Goal: Task Accomplishment & Management: Manage account settings

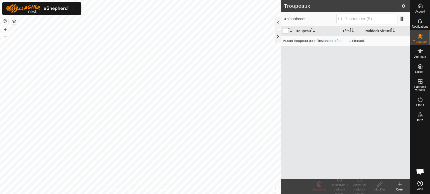
click at [275, 36] on div at bounding box center [278, 36] width 6 height 12
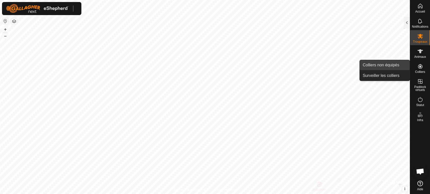
click at [389, 64] on link "Colliers non équipés" at bounding box center [384, 65] width 50 height 10
click at [386, 67] on link "Colliers non équipés" at bounding box center [384, 65] width 50 height 10
click at [373, 65] on link "Colliers non équipés" at bounding box center [384, 65] width 50 height 10
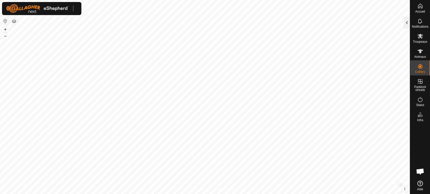
click at [404, 27] on div at bounding box center [406, 23] width 6 height 12
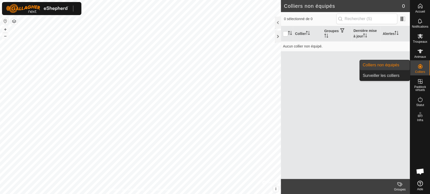
click at [395, 67] on link "Colliers non équipés" at bounding box center [384, 65] width 50 height 10
click at [397, 75] on link "Surveiller les colliers" at bounding box center [384, 76] width 50 height 10
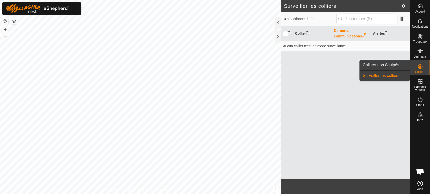
click at [393, 65] on link "Colliers non équipés" at bounding box center [384, 65] width 50 height 10
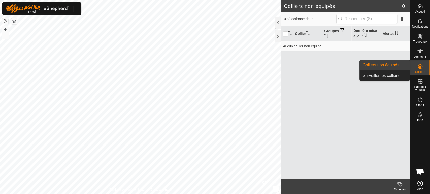
click at [390, 65] on link "Colliers non équipés" at bounding box center [384, 65] width 50 height 10
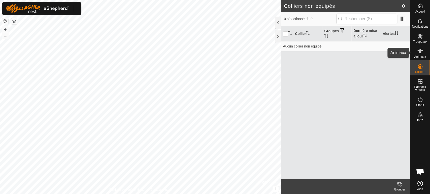
click at [420, 52] on icon at bounding box center [420, 51] width 6 height 4
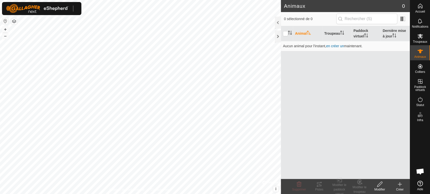
click at [400, 185] on icon at bounding box center [400, 185] width 4 height 0
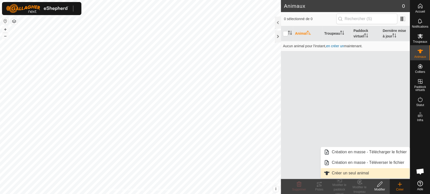
click at [353, 173] on link "Créer un seul animal" at bounding box center [364, 173] width 89 height 10
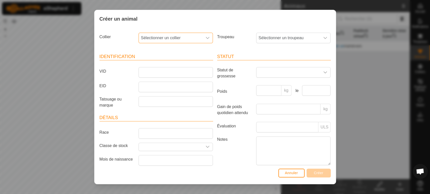
click at [155, 39] on span "Sélectionner un collier" at bounding box center [171, 38] width 64 height 10
click at [121, 73] on label "VID" at bounding box center [116, 71] width 39 height 9
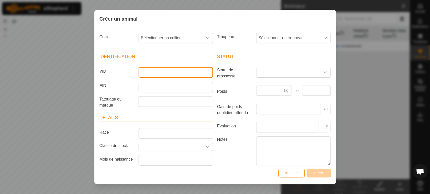
click at [138, 73] on input "VID" at bounding box center [175, 72] width 74 height 11
type input "4587"
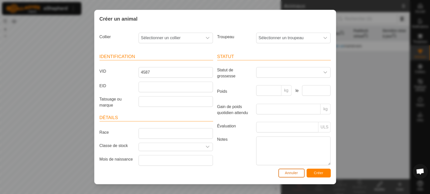
click at [292, 174] on span "Annuler" at bounding box center [291, 173] width 13 height 4
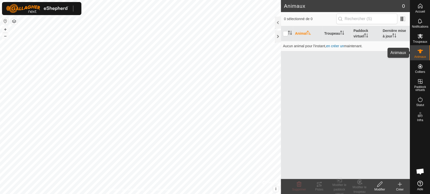
click at [419, 55] on es-animals-svg-icon at bounding box center [419, 51] width 9 height 8
click at [400, 188] on div "Créer" at bounding box center [399, 190] width 20 height 5
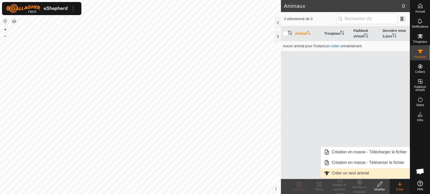
click at [358, 174] on link "Créer un seul animal" at bounding box center [364, 173] width 89 height 10
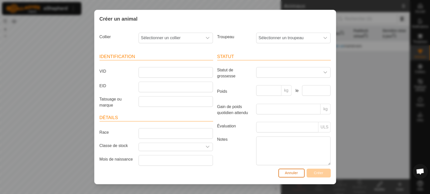
click at [290, 174] on span "Annuler" at bounding box center [291, 173] width 13 height 4
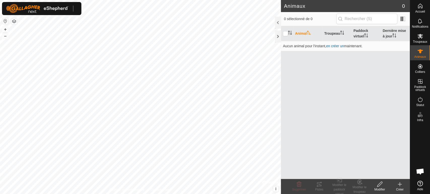
click at [377, 189] on div "Modifier" at bounding box center [379, 190] width 20 height 5
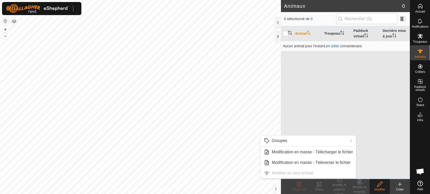
click at [294, 69] on div "Animal Troupeau Paddock virtuel Dernière mise à jour Aucun animal pour l'instan…" at bounding box center [345, 102] width 129 height 153
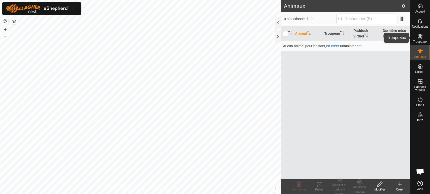
click at [422, 41] on span "Troupeaux" at bounding box center [420, 41] width 14 height 3
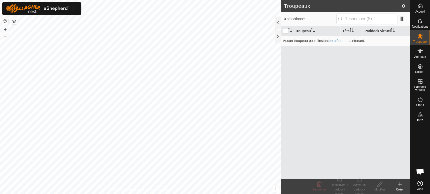
click at [400, 184] on icon at bounding box center [399, 184] width 6 height 6
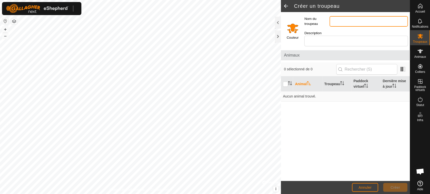
click at [343, 20] on input "Nom du troupeau" at bounding box center [368, 21] width 78 height 11
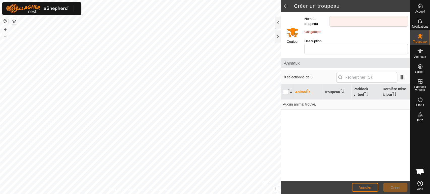
click at [300, 28] on div "Couleur" at bounding box center [291, 34] width 21 height 44
click at [294, 29] on input "Select a color" at bounding box center [292, 32] width 12 height 12
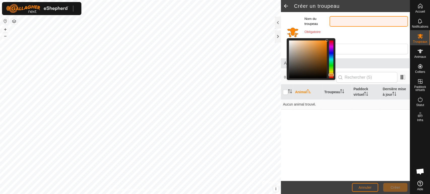
click at [340, 21] on input "Nom du troupeau" at bounding box center [368, 21] width 78 height 11
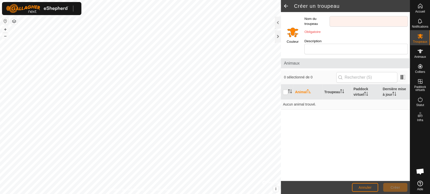
click at [292, 29] on input "Select a color" at bounding box center [292, 32] width 12 height 12
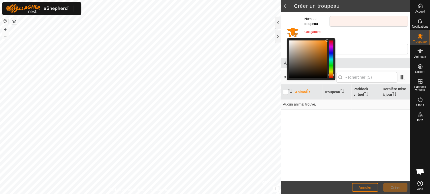
click at [383, 112] on div "Animal Troupeau Paddock virtuel Dernière mise à jour Aucun animal trouvé." at bounding box center [345, 133] width 129 height 97
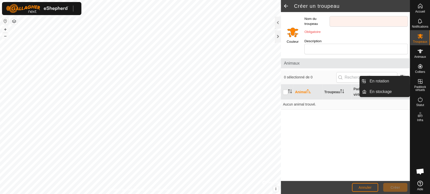
drag, startPoint x: 414, startPoint y: 86, endPoint x: 421, endPoint y: 83, distance: 7.9
click at [421, 83] on icon at bounding box center [420, 82] width 6 height 6
click at [388, 85] on link "En rotation" at bounding box center [387, 81] width 43 height 10
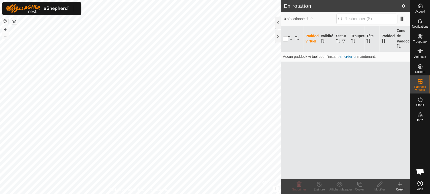
click at [395, 186] on create-svg-icon at bounding box center [399, 184] width 20 height 6
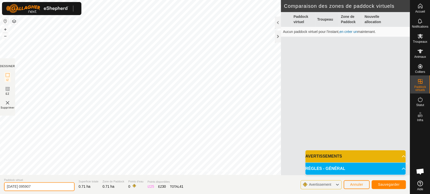
click at [13, 169] on div "Politique de confidentialité Contactez-nous + – ⇧ i © Mapbox , © OpenStreetMap …" at bounding box center [205, 97] width 410 height 194
type input "2"
type input "poirier 1"
click at [381, 185] on span "Sauvegarder" at bounding box center [389, 185] width 22 height 4
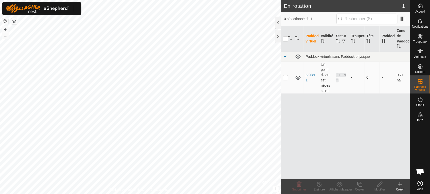
click at [289, 77] on td at bounding box center [287, 78] width 12 height 32
checkbox input "true"
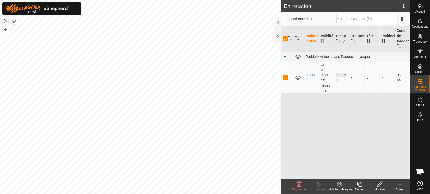
click at [360, 184] on icon at bounding box center [359, 184] width 6 height 6
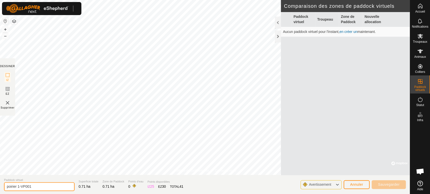
click at [54, 187] on input "poirier 1-VP001" at bounding box center [39, 186] width 70 height 9
type input "poirier 2"
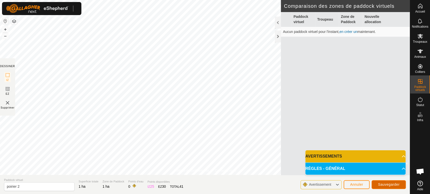
click at [383, 185] on span "Sauvegarder" at bounding box center [389, 185] width 22 height 4
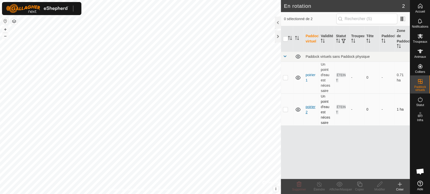
click at [307, 108] on link "poirier 2" at bounding box center [310, 109] width 10 height 9
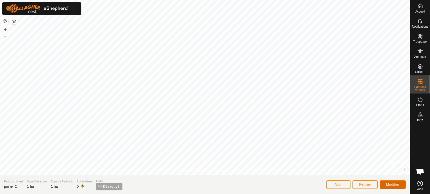
click at [392, 183] on span "Modifier" at bounding box center [393, 185] width 14 height 4
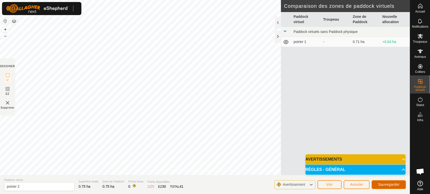
click at [386, 184] on span "Sauvegarder" at bounding box center [389, 185] width 22 height 4
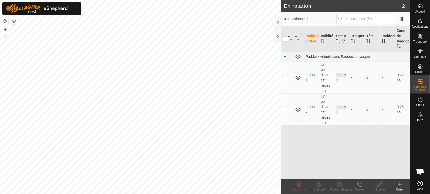
click at [309, 106] on link "poirier 2" at bounding box center [310, 109] width 10 height 9
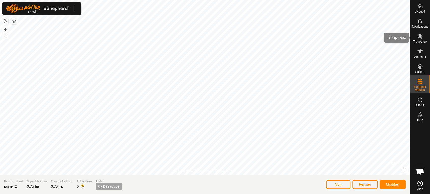
click at [418, 36] on icon at bounding box center [420, 36] width 6 height 6
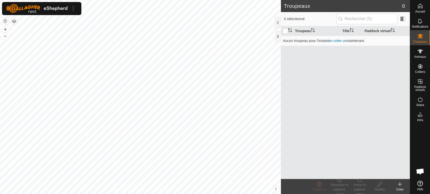
click at [364, 121] on div "Troupeau Tête Paddock virtuel Aucun troupeau pour l'instant en créer un mainten…" at bounding box center [345, 102] width 129 height 153
click at [284, 31] on input "checkbox" at bounding box center [285, 31] width 5 height 5
checkbox input "true"
click at [423, 52] on es-animals-svg-icon at bounding box center [419, 51] width 9 height 8
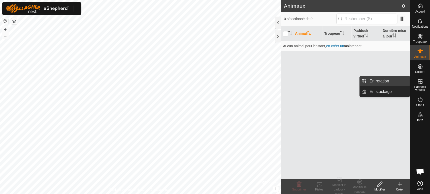
click at [377, 83] on link "En rotation" at bounding box center [387, 81] width 43 height 10
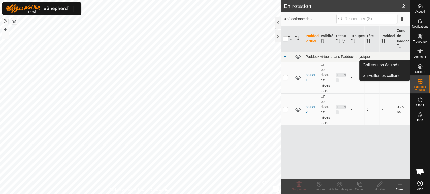
click at [421, 66] on icon at bounding box center [420, 66] width 5 height 5
click at [399, 66] on link "Colliers non équipés" at bounding box center [384, 65] width 50 height 10
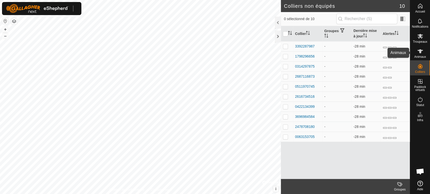
click at [421, 53] on icon at bounding box center [420, 51] width 6 height 6
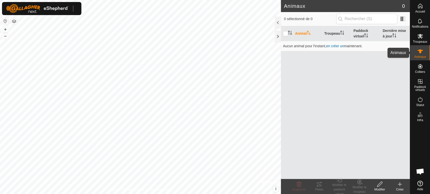
click at [419, 51] on icon at bounding box center [420, 51] width 6 height 4
click at [400, 185] on icon at bounding box center [400, 185] width 4 height 0
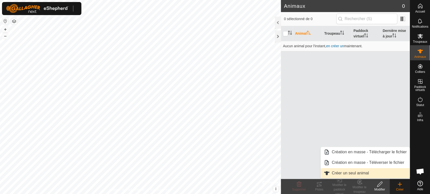
click at [357, 174] on link "Créer un seul animal" at bounding box center [364, 173] width 89 height 10
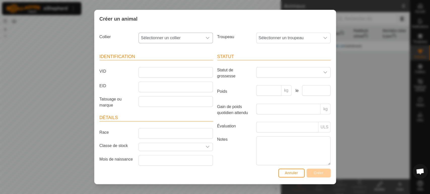
click at [191, 39] on span "Sélectionner un collier" at bounding box center [171, 38] width 64 height 10
click at [160, 75] on li "3392287987" at bounding box center [175, 74] width 72 height 10
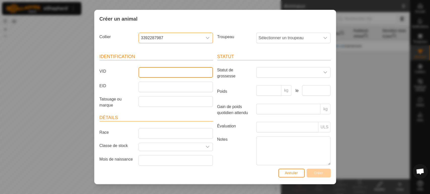
click at [158, 69] on input "VID" at bounding box center [175, 72] width 74 height 11
type input "1320"
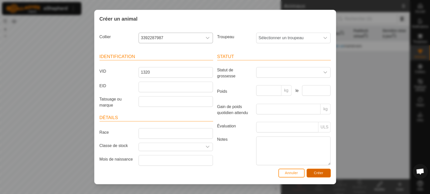
click at [316, 176] on button "Créer" at bounding box center [318, 173] width 24 height 9
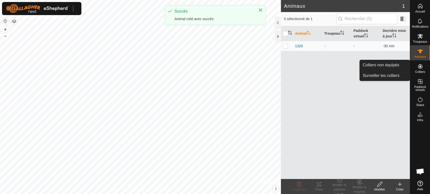
click at [418, 68] on icon at bounding box center [420, 66] width 5 height 5
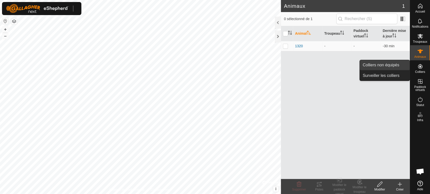
click at [391, 67] on link "Colliers non équipés" at bounding box center [384, 65] width 50 height 10
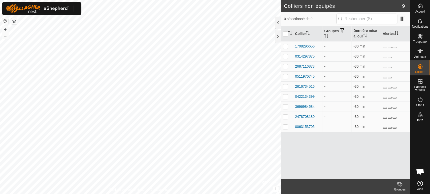
click at [305, 46] on div "1798296656" at bounding box center [305, 46] width 20 height 5
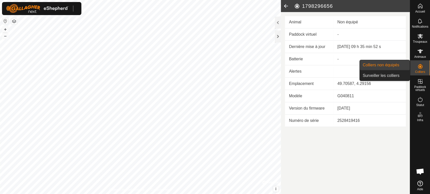
click at [388, 62] on link "Colliers non équipés" at bounding box center [384, 65] width 50 height 10
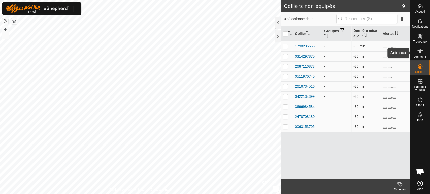
click at [418, 54] on icon at bounding box center [420, 51] width 6 height 6
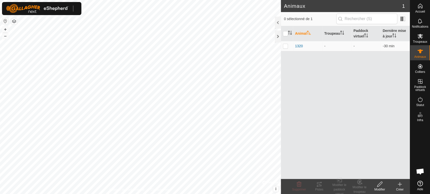
click at [401, 186] on icon at bounding box center [399, 184] width 6 height 6
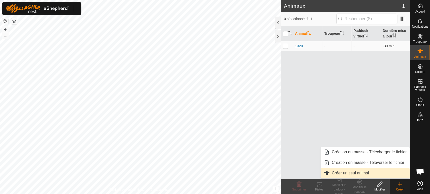
click at [364, 171] on link "Créer un seul animal" at bounding box center [364, 173] width 89 height 10
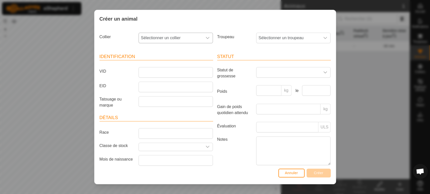
click at [173, 35] on span "Sélectionner un collier" at bounding box center [171, 38] width 64 height 10
drag, startPoint x: 164, startPoint y: 74, endPoint x: 161, endPoint y: 73, distance: 2.8
click at [163, 73] on li "1798296656" at bounding box center [175, 74] width 72 height 10
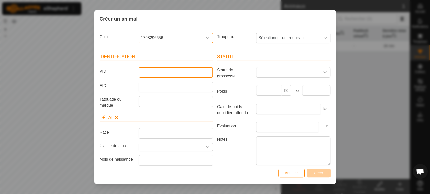
click at [161, 69] on input "VID" at bounding box center [175, 72] width 74 height 11
type input "1325"
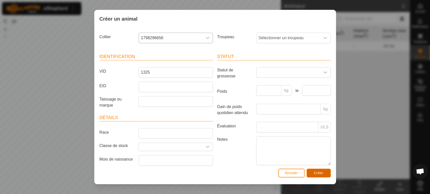
click at [318, 172] on span "Créer" at bounding box center [319, 173] width 10 height 4
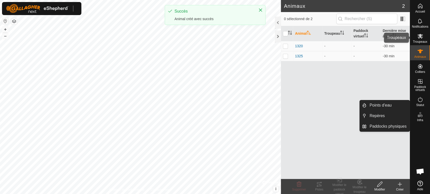
click at [419, 38] on icon at bounding box center [420, 36] width 6 height 6
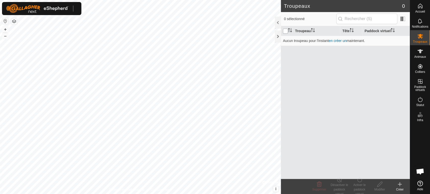
click at [286, 31] on input "checkbox" at bounding box center [285, 31] width 5 height 5
checkbox input "true"
click at [398, 190] on div "Créer" at bounding box center [399, 190] width 20 height 5
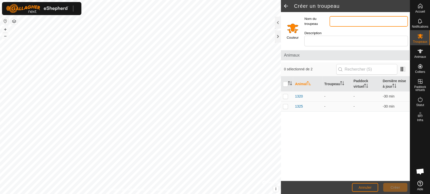
click at [335, 24] on input "Nom du troupeau" at bounding box center [368, 21] width 78 height 11
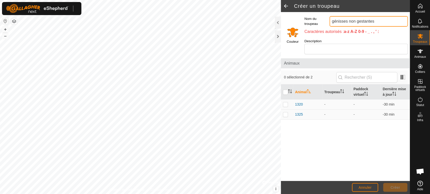
type input "génisses non gestantes"
click at [291, 29] on input "Select a color" at bounding box center [292, 32] width 12 height 12
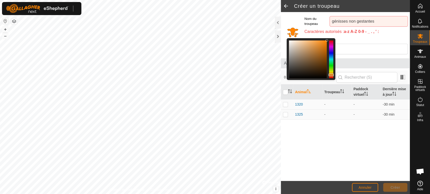
click at [331, 64] on div at bounding box center [331, 60] width 4 height 38
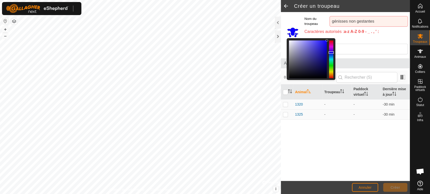
click at [333, 50] on div at bounding box center [331, 60] width 4 height 38
click at [336, 125] on div "Animal Troupeau Paddock virtuel Dernière mise à jour 1320 - - -30 min 1325 - - …" at bounding box center [345, 133] width 129 height 97
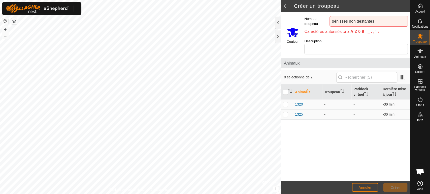
click at [286, 102] on p-checkbox at bounding box center [285, 104] width 5 height 4
checkbox input "true"
click at [285, 113] on p-checkbox at bounding box center [285, 115] width 5 height 4
checkbox input "true"
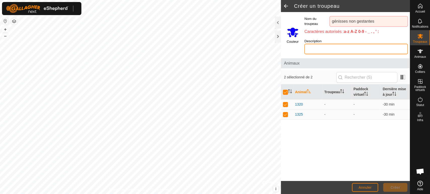
click at [366, 44] on input "Description" at bounding box center [355, 49] width 103 height 11
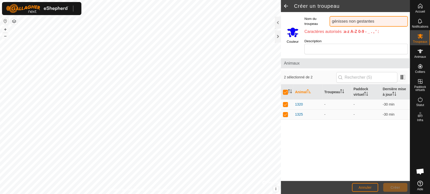
click at [337, 23] on input "génisses non gestantes" at bounding box center [368, 21] width 78 height 11
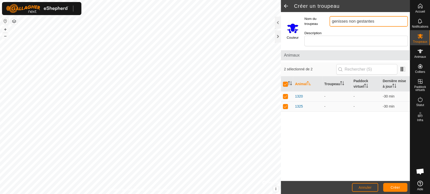
type input "genisses non gestantes"
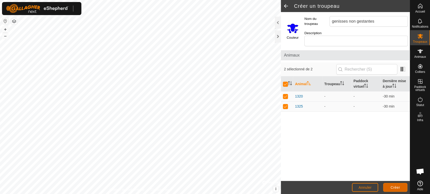
click at [394, 188] on span "Créer" at bounding box center [395, 188] width 10 height 4
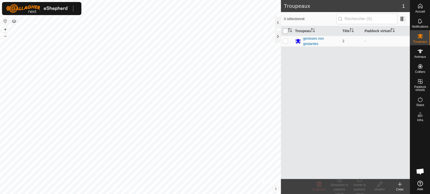
click at [286, 31] on input "checkbox" at bounding box center [285, 31] width 5 height 5
checkbox input "true"
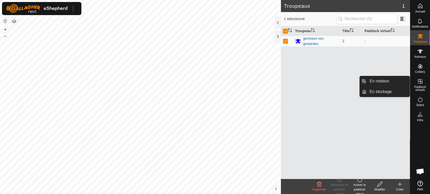
click at [420, 83] on icon at bounding box center [420, 82] width 6 height 6
click at [392, 81] on link "En rotation" at bounding box center [387, 81] width 43 height 10
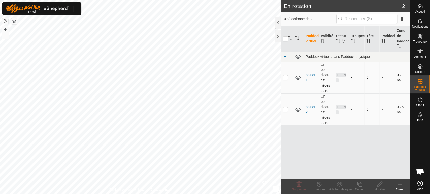
click at [285, 78] on p-checkbox at bounding box center [285, 78] width 5 height 4
checkbox input "true"
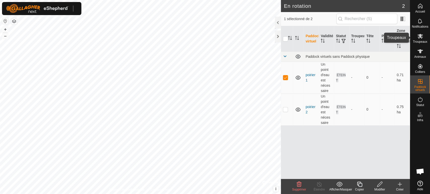
click at [419, 40] on span "Troupeaux" at bounding box center [420, 41] width 14 height 3
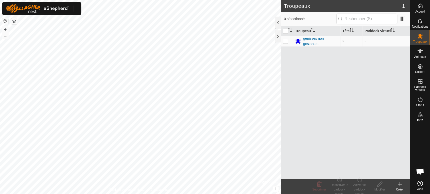
click at [287, 41] on p-checkbox at bounding box center [285, 41] width 5 height 4
checkbox input "true"
click at [360, 185] on div "Activer le paddock virtuel" at bounding box center [359, 190] width 20 height 14
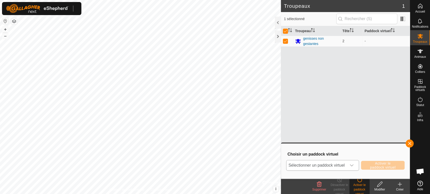
click at [339, 163] on span "Sélectionner un paddock virtuel" at bounding box center [316, 166] width 60 height 10
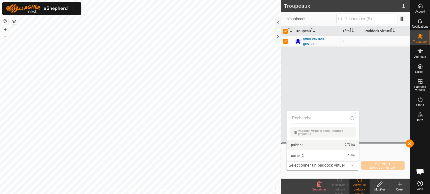
click at [315, 145] on li "poirier 1 0.71 ha" at bounding box center [322, 145] width 72 height 10
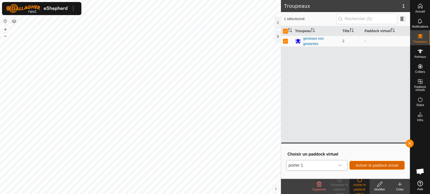
click at [377, 167] on span "Activer le paddock virtuel" at bounding box center [376, 166] width 43 height 4
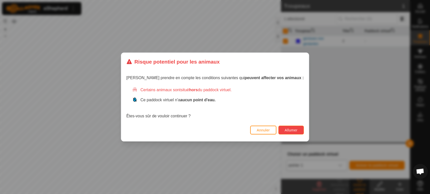
click at [284, 130] on span "Allumer" at bounding box center [290, 130] width 13 height 4
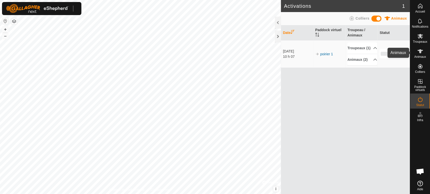
click at [419, 51] on icon at bounding box center [420, 51] width 6 height 4
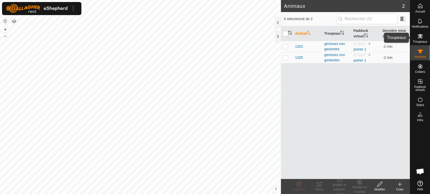
drag, startPoint x: 420, startPoint y: 38, endPoint x: 414, endPoint y: 38, distance: 5.8
click at [420, 38] on icon at bounding box center [420, 36] width 6 height 6
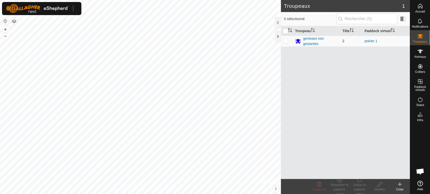
click at [286, 42] on p-checkbox at bounding box center [285, 41] width 5 height 4
checkbox input "true"
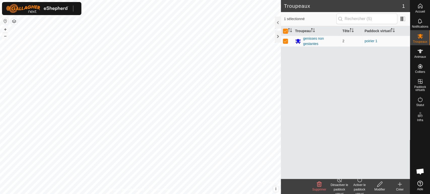
click at [338, 183] on div "Désactiver le paddock virtuel" at bounding box center [339, 190] width 20 height 14
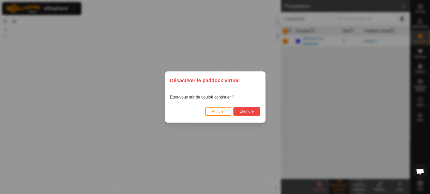
click at [248, 112] on span "Éteindre" at bounding box center [246, 111] width 14 height 4
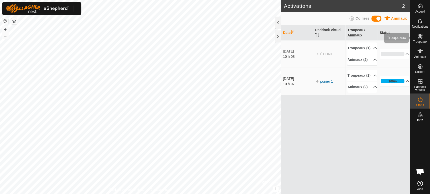
click at [420, 37] on icon at bounding box center [420, 36] width 6 height 5
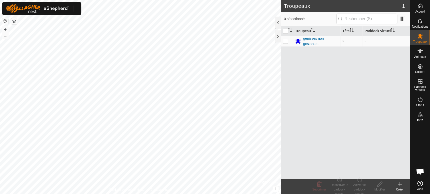
click at [287, 42] on p-checkbox at bounding box center [285, 41] width 5 height 4
checkbox input "true"
click at [354, 186] on div "Activer le paddock virtuel" at bounding box center [359, 190] width 20 height 14
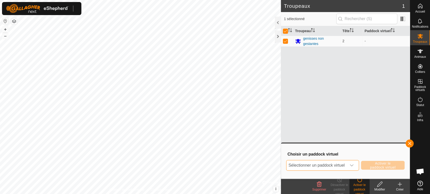
click at [344, 165] on span "Sélectionner un paddock virtuel" at bounding box center [316, 166] width 60 height 10
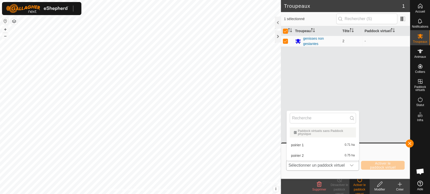
click at [308, 155] on li "poirier 2 0.75 ha" at bounding box center [322, 156] width 72 height 10
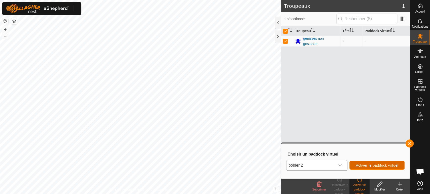
click at [374, 164] on span "Activer le paddock virtuel" at bounding box center [376, 166] width 43 height 4
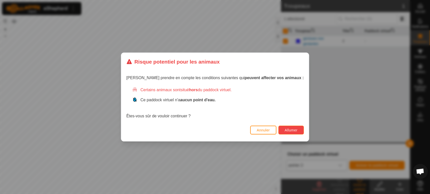
click at [284, 130] on span "Allumer" at bounding box center [290, 130] width 13 height 4
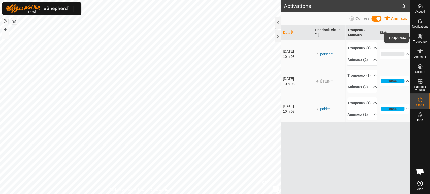
click at [418, 38] on icon at bounding box center [420, 36] width 6 height 5
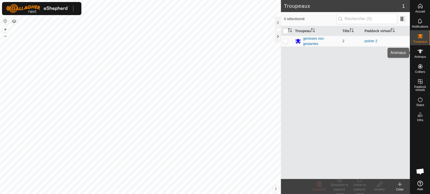
click at [423, 50] on es-animals-svg-icon at bounding box center [419, 51] width 9 height 8
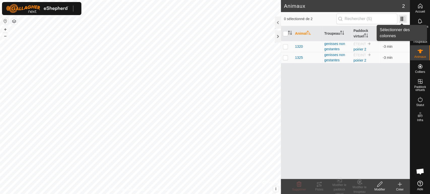
click at [403, 18] on span at bounding box center [402, 19] width 8 height 8
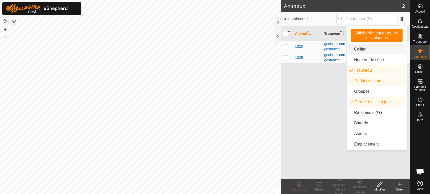
click at [360, 47] on li "Collier" at bounding box center [376, 49] width 58 height 10
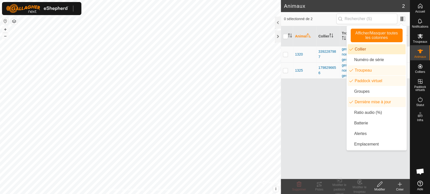
click at [364, 49] on li "Collier" at bounding box center [376, 49] width 58 height 10
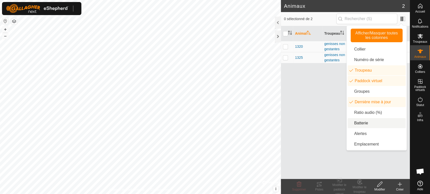
click at [358, 124] on li "Batterie" at bounding box center [376, 123] width 58 height 10
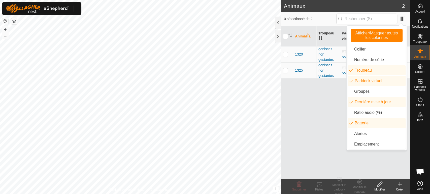
click at [318, 134] on div "Animal Troupeau Paddock virtuel Dernière mise à jour Batterie 1320 genisses non…" at bounding box center [345, 102] width 129 height 153
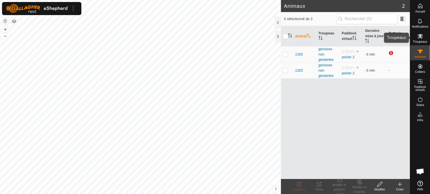
click at [423, 40] on span "Troupeaux" at bounding box center [420, 41] width 14 height 3
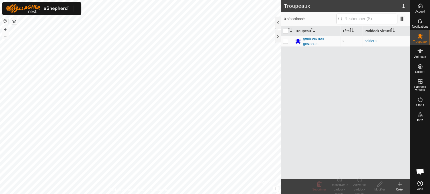
click at [285, 41] on p-checkbox at bounding box center [285, 41] width 5 height 4
checkbox input "true"
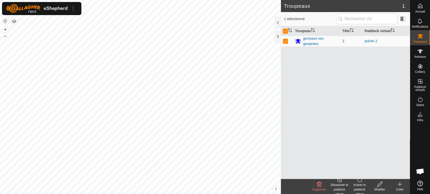
click at [358, 183] on div "Activer le paddock virtuel" at bounding box center [359, 190] width 20 height 14
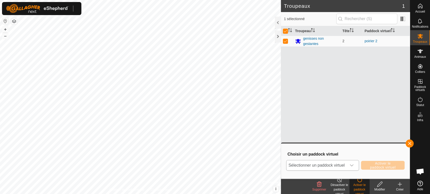
click at [352, 165] on icon "dropdown trigger" at bounding box center [351, 166] width 4 height 4
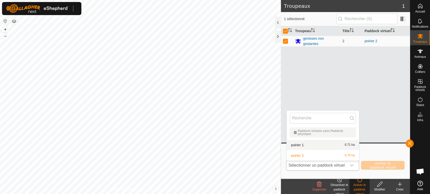
click at [342, 145] on li "poirier 1 0.71 ha" at bounding box center [322, 145] width 72 height 10
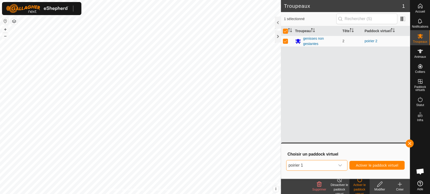
click at [340, 184] on div "Désactiver le paddock virtuel" at bounding box center [339, 190] width 20 height 14
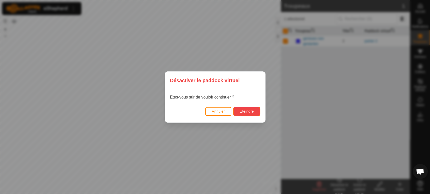
click at [249, 111] on span "Éteindre" at bounding box center [246, 111] width 14 height 4
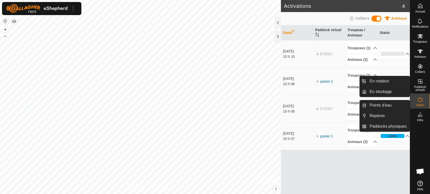
click at [421, 85] on es-virtualpaddocks-svg-icon at bounding box center [419, 82] width 9 height 8
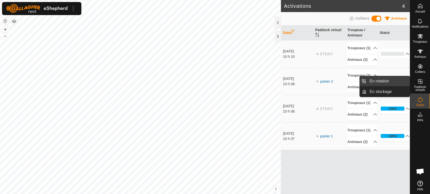
click at [386, 86] on link "En rotation" at bounding box center [387, 81] width 43 height 10
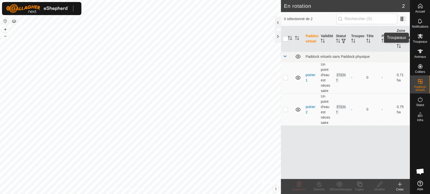
click at [419, 36] on icon at bounding box center [420, 36] width 6 height 5
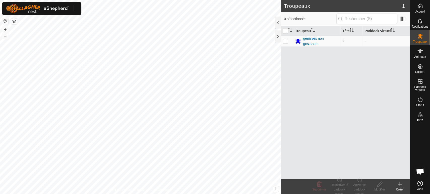
click at [284, 41] on p-checkbox at bounding box center [285, 41] width 5 height 4
checkbox input "true"
click at [357, 183] on div "Activer le paddock virtuel" at bounding box center [359, 190] width 20 height 14
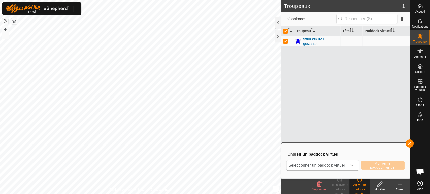
click at [353, 164] on icon "dropdown trigger" at bounding box center [351, 166] width 4 height 4
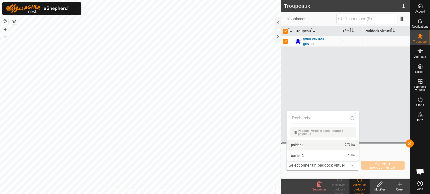
click at [322, 143] on li "poirier 1 0.71 ha" at bounding box center [322, 145] width 72 height 10
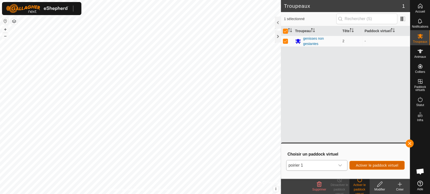
click at [400, 163] on button "Activer le paddock virtuel" at bounding box center [376, 165] width 55 height 9
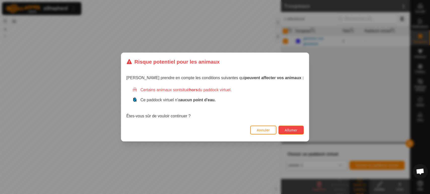
click at [284, 129] on span "Allumer" at bounding box center [290, 130] width 13 height 4
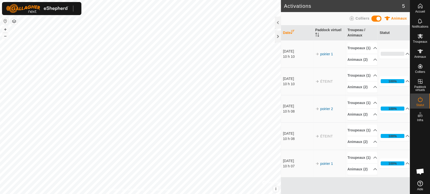
click at [15, 22] on button "button" at bounding box center [14, 21] width 6 height 6
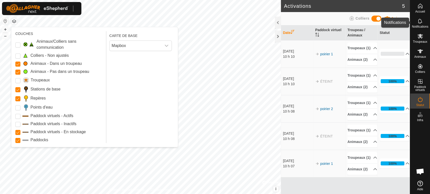
click at [419, 22] on icon at bounding box center [420, 21] width 6 height 6
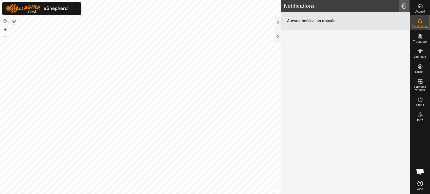
click at [404, 6] on div at bounding box center [404, 6] width 10 height 14
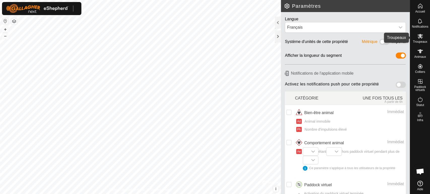
click at [421, 36] on icon at bounding box center [420, 36] width 6 height 6
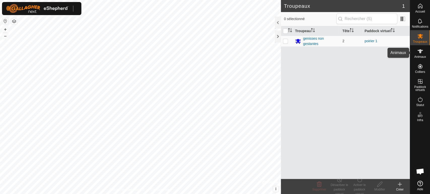
click at [420, 53] on icon at bounding box center [420, 51] width 6 height 6
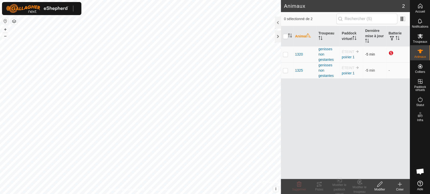
click at [284, 54] on p-checkbox at bounding box center [285, 54] width 5 height 4
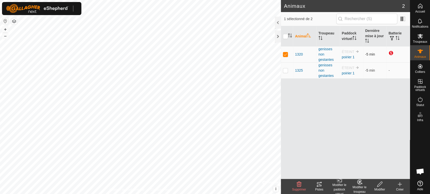
click at [285, 56] on td at bounding box center [287, 54] width 12 height 16
checkbox input "false"
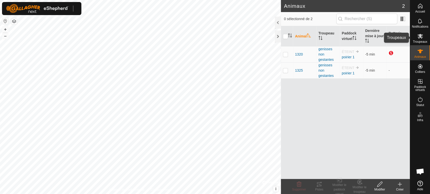
click at [419, 42] on span "Troupeaux" at bounding box center [420, 41] width 14 height 3
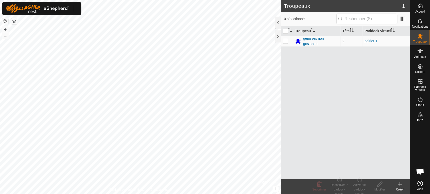
click at [285, 43] on td at bounding box center [287, 41] width 12 height 11
checkbox input "true"
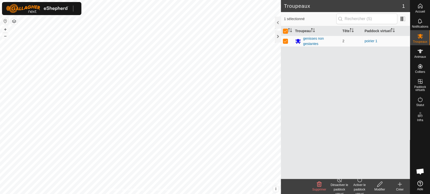
click at [379, 186] on icon at bounding box center [379, 184] width 6 height 6
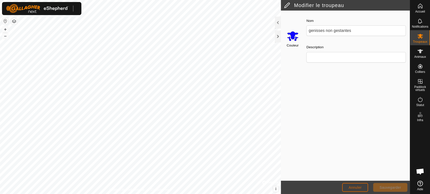
click at [357, 192] on button "Annuler" at bounding box center [355, 187] width 26 height 9
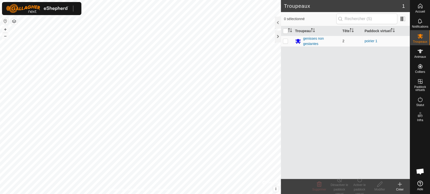
click at [284, 43] on p-checkbox at bounding box center [285, 41] width 5 height 4
checkbox input "true"
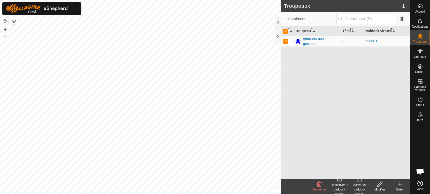
click at [360, 185] on div "Activer le paddock virtuel" at bounding box center [359, 190] width 20 height 14
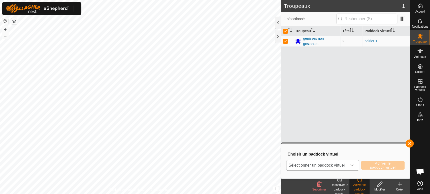
click at [353, 165] on icon "dropdown trigger" at bounding box center [352, 166] width 4 height 2
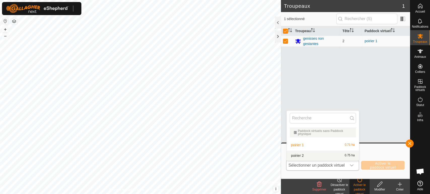
click at [343, 155] on li "poirier 2 0.75 ha" at bounding box center [322, 156] width 72 height 10
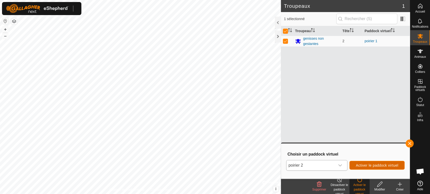
drag, startPoint x: 377, startPoint y: 165, endPoint x: 388, endPoint y: 165, distance: 11.3
click at [388, 165] on span "Activer le paddock virtuel" at bounding box center [376, 166] width 43 height 4
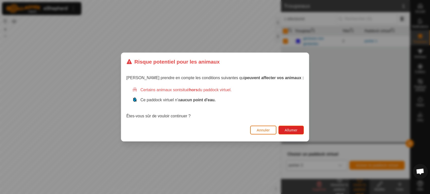
click at [260, 130] on span "Annuler" at bounding box center [262, 130] width 13 height 4
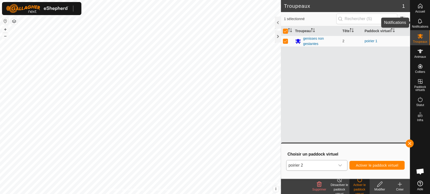
click at [421, 22] on icon at bounding box center [420, 21] width 4 height 5
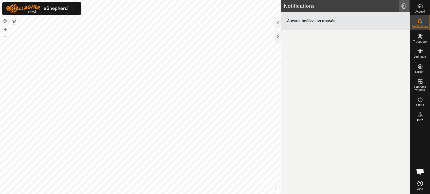
click at [403, 7] on div at bounding box center [404, 6] width 10 height 14
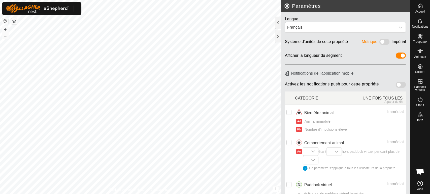
scroll to position [17, 0]
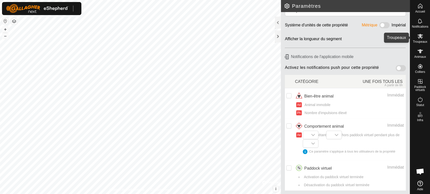
click at [420, 38] on icon at bounding box center [420, 36] width 6 height 6
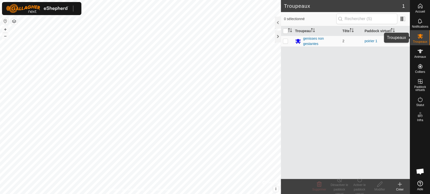
click at [419, 38] on icon at bounding box center [420, 36] width 6 height 6
click at [282, 44] on td at bounding box center [287, 41] width 12 height 11
checkbox input "true"
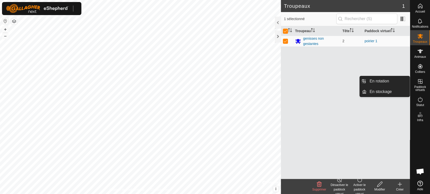
click at [419, 85] on es-virtualpaddocks-svg-icon at bounding box center [419, 82] width 9 height 8
click at [375, 79] on link "En rotation" at bounding box center [387, 81] width 43 height 10
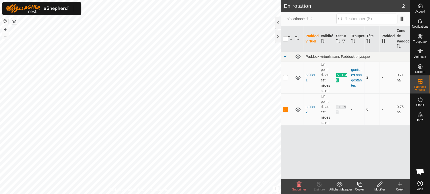
click at [286, 77] on p-checkbox at bounding box center [285, 78] width 5 height 4
checkbox input "true"
click at [415, 42] on span "Troupeaux" at bounding box center [420, 41] width 14 height 3
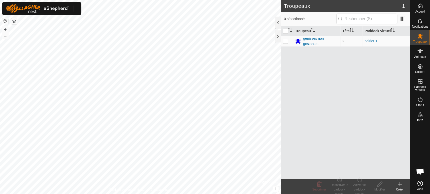
click at [285, 42] on p-checkbox at bounding box center [285, 41] width 5 height 4
checkbox input "true"
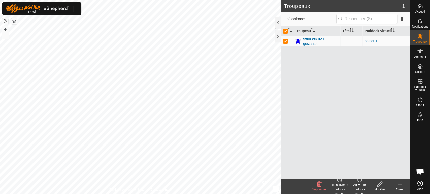
click at [340, 183] on div "Désactiver le paddock virtuel" at bounding box center [339, 190] width 20 height 14
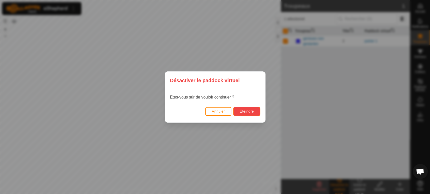
click at [243, 110] on span "Éteindre" at bounding box center [246, 111] width 14 height 4
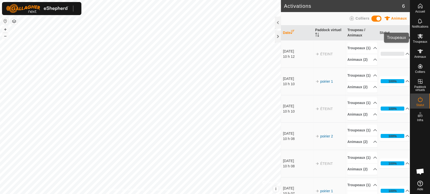
click at [418, 38] on es-mob-svg-icon at bounding box center [419, 36] width 9 height 8
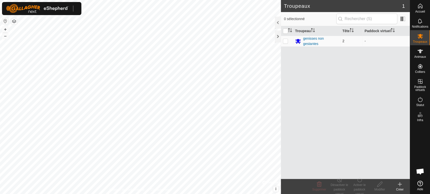
click at [281, 42] on td at bounding box center [287, 41] width 12 height 11
checkbox input "true"
click at [357, 186] on div "Activer le paddock virtuel" at bounding box center [359, 190] width 20 height 14
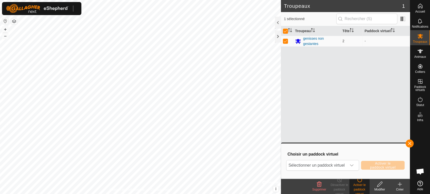
click at [343, 171] on div "Sélectionner un paddock virtuel Activer le paddock virtuel" at bounding box center [345, 166] width 118 height 12
click at [341, 165] on span "Sélectionner un paddock virtuel" at bounding box center [316, 166] width 60 height 10
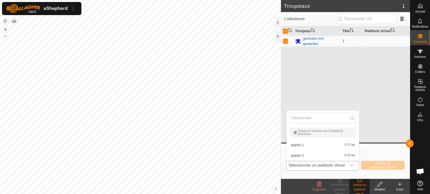
click at [328, 147] on li "poirier 1 0.71 ha" at bounding box center [322, 145] width 72 height 10
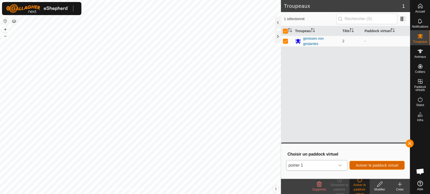
click at [369, 166] on span "Activer le paddock virtuel" at bounding box center [376, 166] width 43 height 4
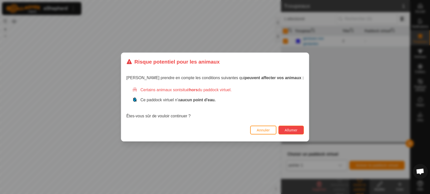
click at [289, 131] on button "Allumer" at bounding box center [290, 130] width 25 height 9
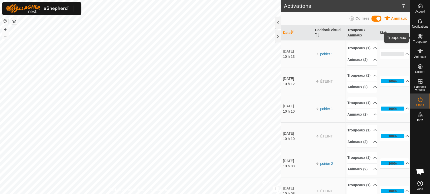
click at [416, 39] on es-mob-svg-icon at bounding box center [419, 36] width 9 height 8
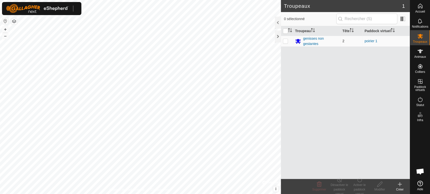
click at [288, 42] on td at bounding box center [287, 41] width 12 height 11
checkbox input "true"
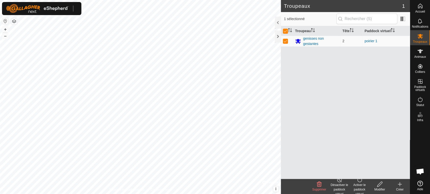
click at [380, 187] on icon at bounding box center [379, 184] width 6 height 6
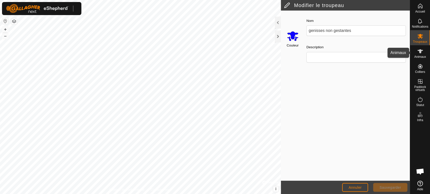
click at [419, 52] on icon at bounding box center [420, 51] width 6 height 4
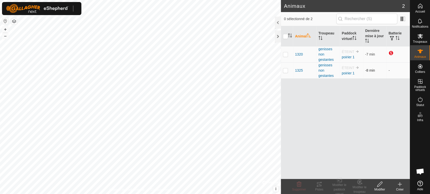
click at [284, 72] on p-checkbox at bounding box center [285, 70] width 5 height 4
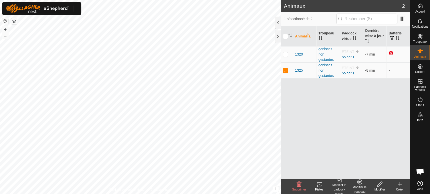
click at [360, 185] on div "Modifier le troupeau" at bounding box center [359, 189] width 20 height 9
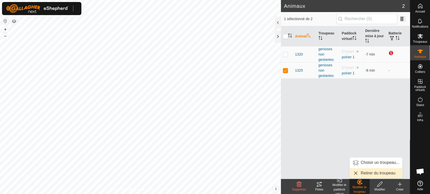
click at [368, 174] on link "Retirer du troupeau" at bounding box center [375, 173] width 53 height 10
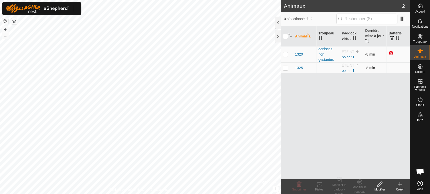
click at [284, 70] on td at bounding box center [287, 67] width 12 height 11
checkbox input "true"
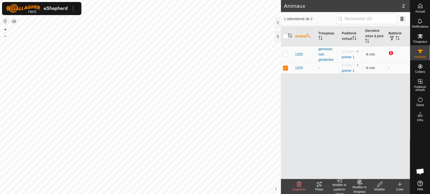
click at [359, 182] on icon at bounding box center [360, 182] width 4 height 3
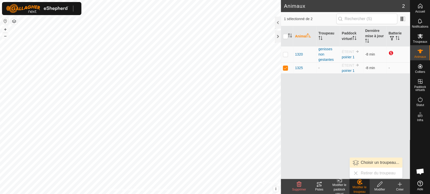
click at [367, 161] on link "Choisir un troupeau..." at bounding box center [375, 163] width 53 height 10
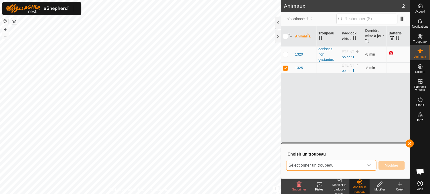
click at [357, 163] on span "Sélectionner un troupeau" at bounding box center [325, 166] width 78 height 10
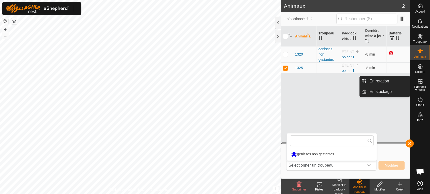
click at [419, 84] on icon at bounding box center [420, 81] width 5 height 5
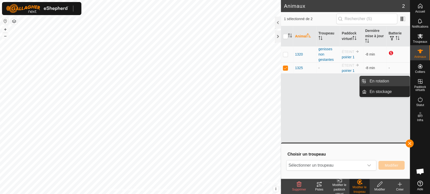
click at [390, 81] on link "En rotation" at bounding box center [387, 81] width 43 height 10
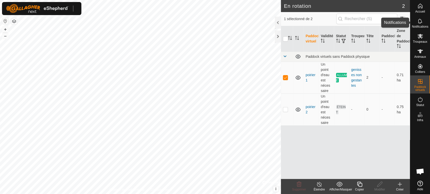
click at [421, 24] on es-notification-svg-icon at bounding box center [419, 21] width 9 height 8
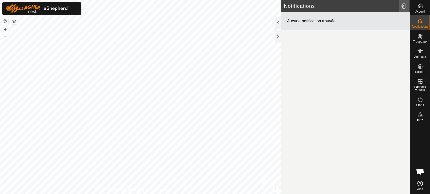
click at [402, 6] on div at bounding box center [404, 6] width 10 height 14
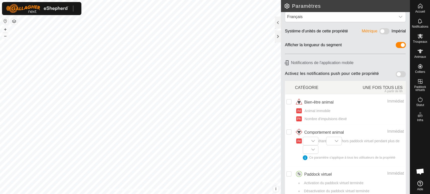
scroll to position [17, 0]
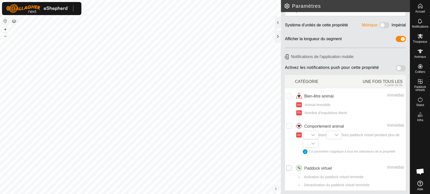
click at [290, 169] on input "checkbox" at bounding box center [288, 168] width 5 height 5
checkbox input "true"
click at [289, 167] on div "Accueil Notifications Troupeaux Animaux Colliers Paddock virtuels Statut Infra …" at bounding box center [215, 97] width 430 height 194
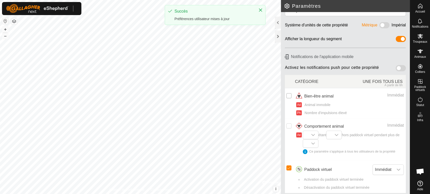
click at [289, 94] on input "Row Unselected" at bounding box center [288, 95] width 5 height 5
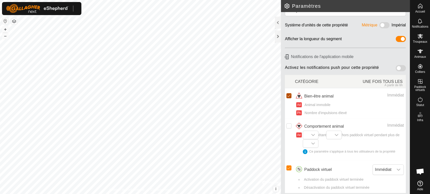
click at [289, 95] on input "Row Selected" at bounding box center [288, 95] width 5 height 5
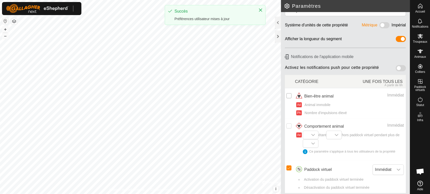
click at [287, 96] on input "Row Unselected" at bounding box center [288, 95] width 5 height 5
checkbox input "true"
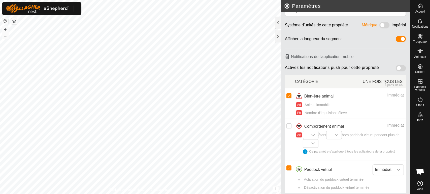
click at [313, 135] on icon "dropdown trigger" at bounding box center [313, 135] width 4 height 4
click at [334, 136] on div "dropdown trigger" at bounding box center [336, 135] width 10 height 8
click at [351, 146] on span "étant 20m 50m 100m 200m 500m 1000m hors paddock virtuel pendant plus de Ce para…" at bounding box center [353, 145] width 101 height 25
click at [315, 142] on icon "dropdown trigger" at bounding box center [313, 144] width 4 height 4
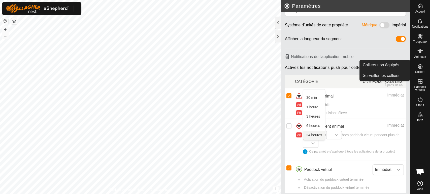
click at [418, 70] on span "Colliers" at bounding box center [420, 71] width 10 height 3
click at [385, 64] on link "Colliers non équipés" at bounding box center [384, 65] width 50 height 10
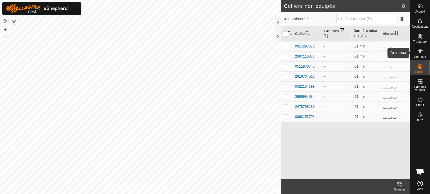
click at [417, 53] on icon at bounding box center [420, 51] width 6 height 6
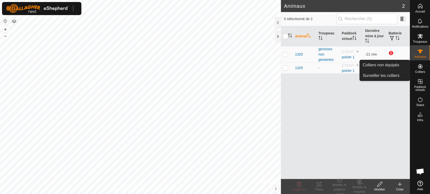
drag, startPoint x: 422, startPoint y: 61, endPoint x: 418, endPoint y: 68, distance: 7.8
click at [418, 68] on icon at bounding box center [420, 66] width 6 height 6
click at [419, 71] on span "Colliers" at bounding box center [420, 71] width 10 height 3
click at [420, 69] on icon at bounding box center [420, 66] width 6 height 6
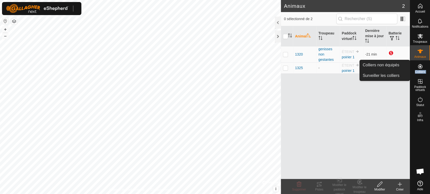
click at [420, 69] on icon at bounding box center [420, 66] width 6 height 6
click at [371, 62] on link "Colliers non équipés" at bounding box center [384, 65] width 50 height 10
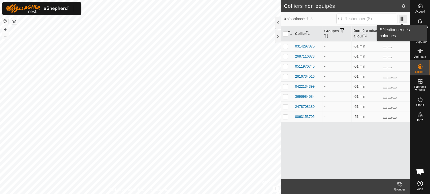
click at [401, 18] on span at bounding box center [402, 19] width 8 height 8
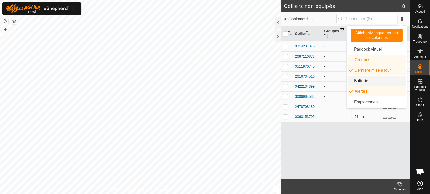
click at [367, 81] on li "Batterie" at bounding box center [376, 81] width 58 height 10
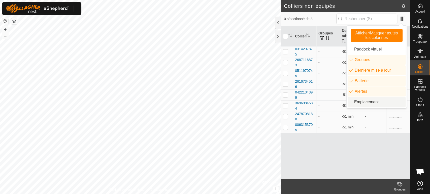
click at [366, 147] on div "Collier Groupes Dernière mise à jour Batterie Alertes 0314297875 - -51 min - 26…" at bounding box center [345, 102] width 129 height 153
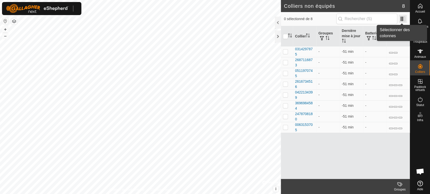
click at [400, 21] on span at bounding box center [402, 19] width 8 height 8
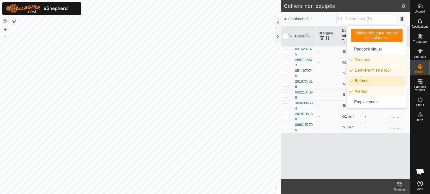
click at [352, 82] on li "Batterie" at bounding box center [376, 81] width 58 height 10
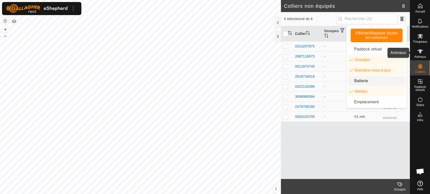
click at [420, 54] on icon at bounding box center [420, 51] width 6 height 6
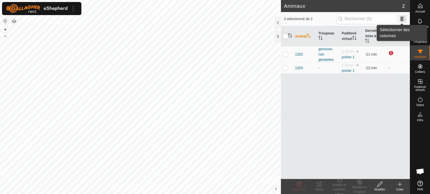
click at [404, 17] on span at bounding box center [402, 19] width 8 height 8
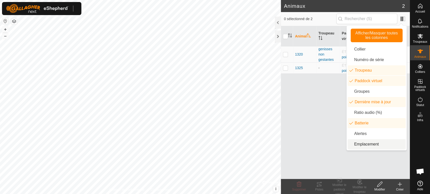
click at [365, 143] on li "Emplacement" at bounding box center [376, 144] width 58 height 10
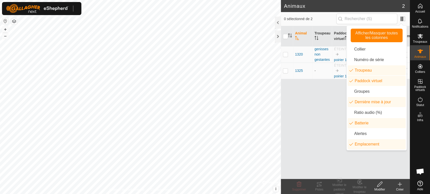
click at [300, 135] on div "Animal Troupeau Paddock virtuel Dernière mise à jour Batterie Emplacement 1320 …" at bounding box center [345, 102] width 129 height 153
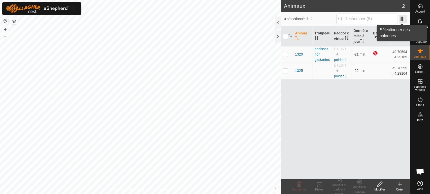
click at [403, 20] on span at bounding box center [402, 19] width 8 height 8
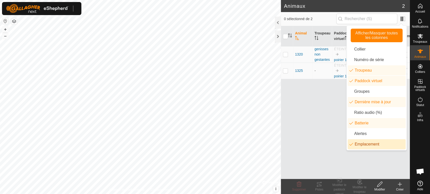
click at [370, 144] on li "Emplacement" at bounding box center [376, 144] width 58 height 10
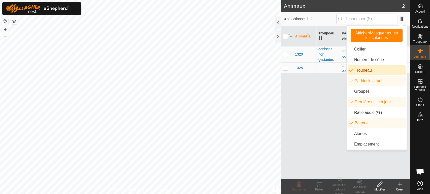
click at [353, 70] on li "Troupeau" at bounding box center [376, 70] width 58 height 10
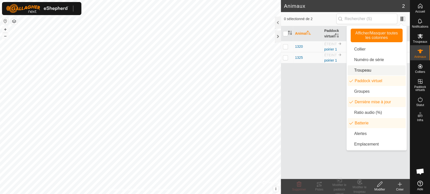
click at [350, 72] on li "Troupeau" at bounding box center [376, 70] width 58 height 10
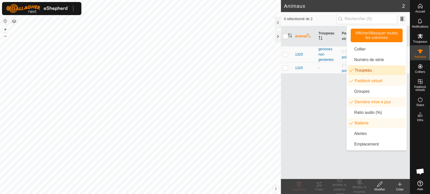
click at [350, 72] on li "Troupeau" at bounding box center [376, 70] width 58 height 10
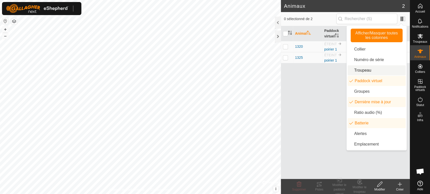
click at [350, 72] on li "Troupeau" at bounding box center [376, 70] width 58 height 10
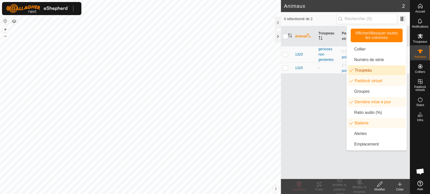
click at [350, 71] on li "Troupeau" at bounding box center [376, 70] width 58 height 10
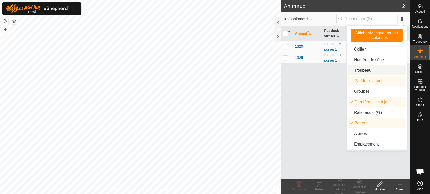
click at [318, 125] on div "Animal Paddock virtuel Dernière mise à jour Batterie 1320 ÉTEINT poirier 1 -21 …" at bounding box center [345, 102] width 129 height 153
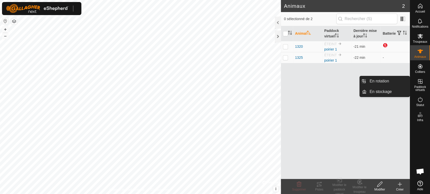
click at [419, 85] on es-virtualpaddocks-svg-icon at bounding box center [419, 82] width 9 height 8
click at [371, 81] on link "En rotation" at bounding box center [387, 81] width 43 height 10
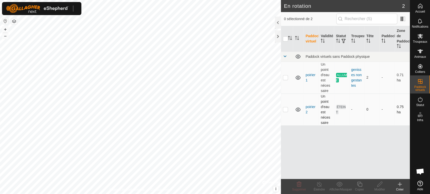
click at [283, 108] on p-checkbox at bounding box center [285, 109] width 5 height 4
checkbox input "true"
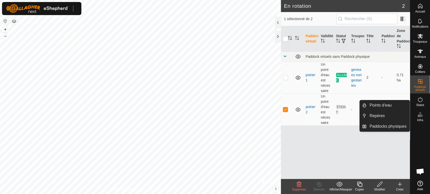
click at [422, 119] on span "Infra" at bounding box center [420, 120] width 6 height 3
click at [383, 106] on link "Points d'eau" at bounding box center [387, 105] width 43 height 10
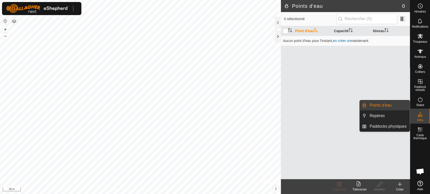
click at [420, 117] on icon at bounding box center [420, 115] width 6 height 6
click at [390, 118] on link "Repères" at bounding box center [387, 116] width 43 height 10
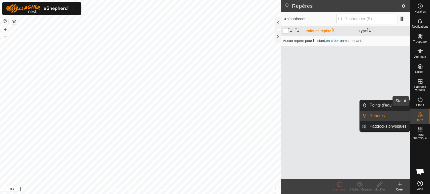
click at [423, 100] on es-activation-svg-icon at bounding box center [419, 100] width 9 height 8
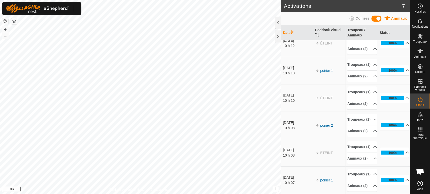
scroll to position [111, 0]
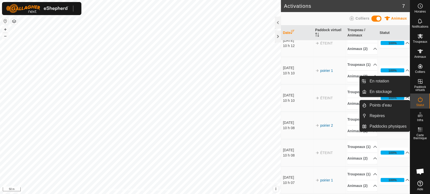
click at [419, 86] on span "Paddock virtuels" at bounding box center [419, 89] width 17 height 6
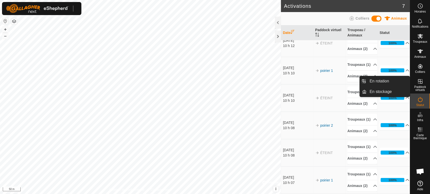
click at [391, 83] on link "En rotation" at bounding box center [387, 81] width 43 height 10
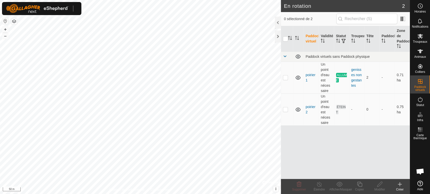
click at [5, 21] on button "button" at bounding box center [5, 21] width 6 height 6
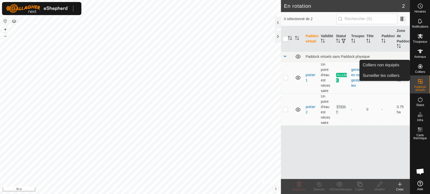
click at [420, 68] on icon at bounding box center [420, 66] width 5 height 5
click at [396, 68] on link "Colliers non équipés" at bounding box center [384, 65] width 50 height 10
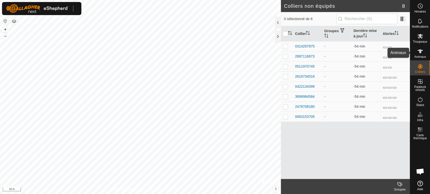
click at [420, 54] on icon at bounding box center [420, 51] width 6 height 6
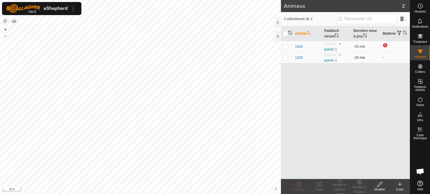
drag, startPoint x: 285, startPoint y: 56, endPoint x: 284, endPoint y: 59, distance: 2.8
click at [284, 58] on p-checkbox at bounding box center [285, 58] width 5 height 4
checkbox input "true"
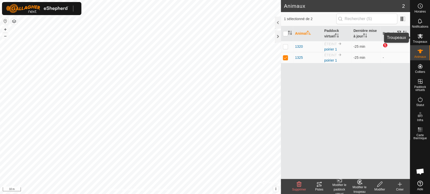
click at [415, 39] on es-mob-svg-icon at bounding box center [419, 36] width 9 height 8
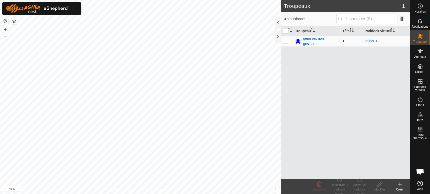
click at [286, 41] on p-checkbox at bounding box center [285, 41] width 5 height 4
checkbox input "true"
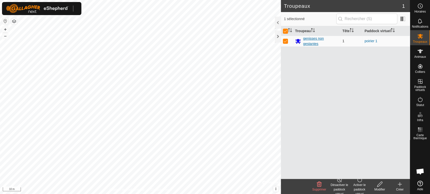
click at [312, 39] on div "genisses non gestantes" at bounding box center [320, 41] width 35 height 11
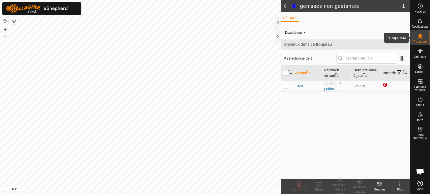
click at [417, 38] on es-mob-svg-icon at bounding box center [419, 36] width 9 height 8
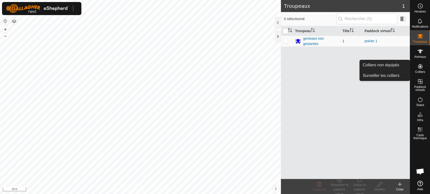
click at [419, 67] on icon at bounding box center [420, 66] width 5 height 5
click at [421, 70] on span "Colliers" at bounding box center [420, 71] width 10 height 3
click at [400, 68] on link "Colliers non équipés" at bounding box center [384, 65] width 50 height 10
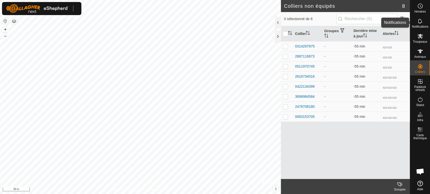
click at [419, 22] on icon at bounding box center [420, 21] width 6 height 6
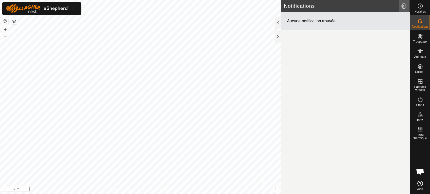
click at [403, 8] on div at bounding box center [404, 6] width 10 height 14
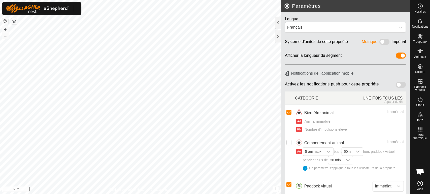
drag, startPoint x: 393, startPoint y: 86, endPoint x: 398, endPoint y: 84, distance: 5.7
click at [398, 84] on span at bounding box center [400, 85] width 10 height 6
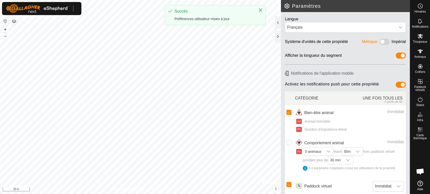
drag, startPoint x: 398, startPoint y: 84, endPoint x: 389, endPoint y: 86, distance: 8.9
click at [389, 86] on div "Activez les notifications push pour cette propriété" at bounding box center [345, 86] width 121 height 8
click at [395, 86] on span at bounding box center [400, 85] width 10 height 6
click at [421, 37] on icon at bounding box center [420, 36] width 6 height 5
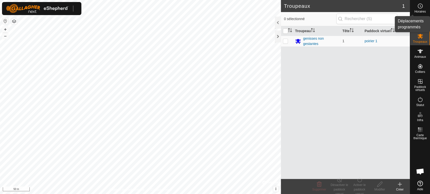
click at [419, 8] on icon at bounding box center [420, 6] width 6 height 6
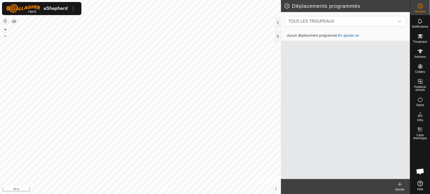
click at [352, 36] on link "En ajouter un" at bounding box center [348, 35] width 21 height 4
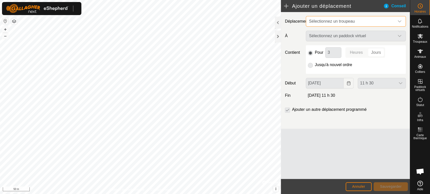
click at [332, 20] on span "Sélectionnez un troupeau" at bounding box center [332, 21] width 46 height 4
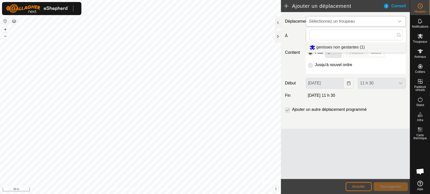
click at [340, 49] on li "genisses non gestantes (1)" at bounding box center [355, 47] width 99 height 10
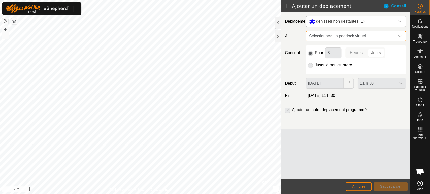
click at [330, 34] on span "Sélectionnez un paddock virtuel" at bounding box center [350, 36] width 87 height 10
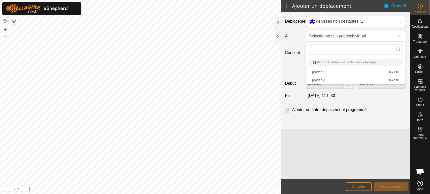
click at [328, 79] on li "poirier 2 0.75 ha" at bounding box center [355, 81] width 93 height 8
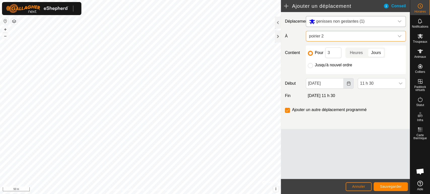
click at [348, 84] on icon "Choose Date" at bounding box center [348, 84] width 4 height 4
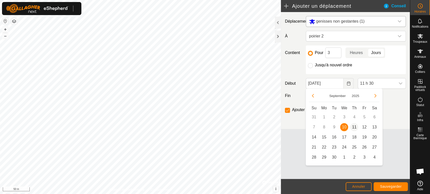
click at [354, 128] on span "11" at bounding box center [354, 127] width 8 height 8
type input "[DATE]"
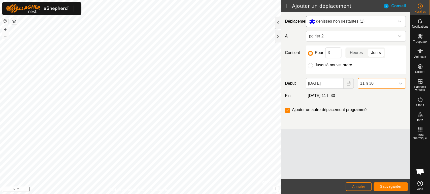
click at [385, 83] on span "11 h 30" at bounding box center [377, 84] width 38 height 10
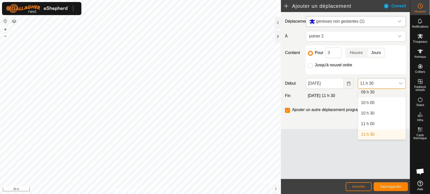
scroll to position [201, 0]
click at [375, 94] on li "09 h 00" at bounding box center [382, 95] width 48 height 10
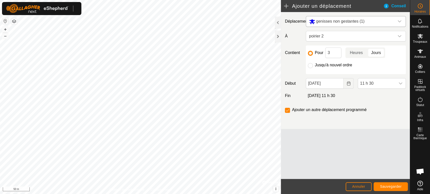
scroll to position [203, 0]
click at [421, 36] on icon at bounding box center [420, 36] width 6 height 6
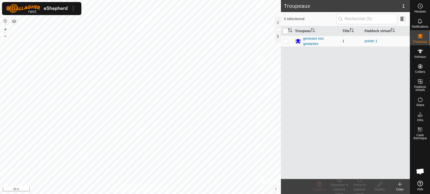
click at [287, 40] on td at bounding box center [287, 41] width 12 height 11
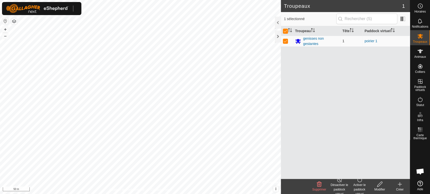
checkbox input "true"
click at [357, 186] on div "Activer le paddock virtuel" at bounding box center [359, 190] width 20 height 14
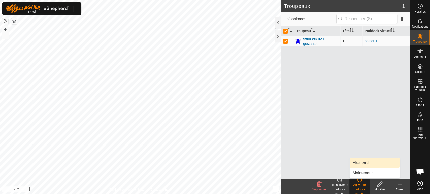
click at [361, 163] on link "Plus tard" at bounding box center [374, 163] width 50 height 10
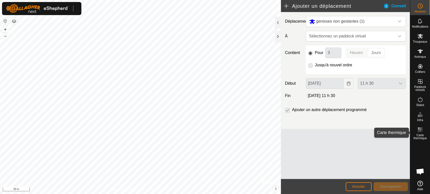
click at [422, 134] on span "Carte thermique" at bounding box center [419, 137] width 17 height 6
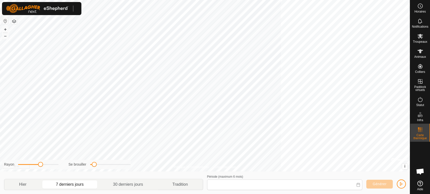
type input "[DATE] - [DATE]"
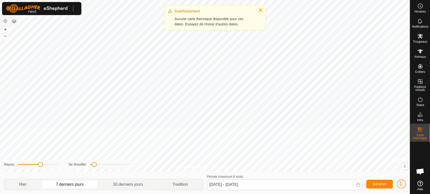
click at [262, 8] on button "Close" at bounding box center [260, 10] width 7 height 7
